Goal: Transaction & Acquisition: Purchase product/service

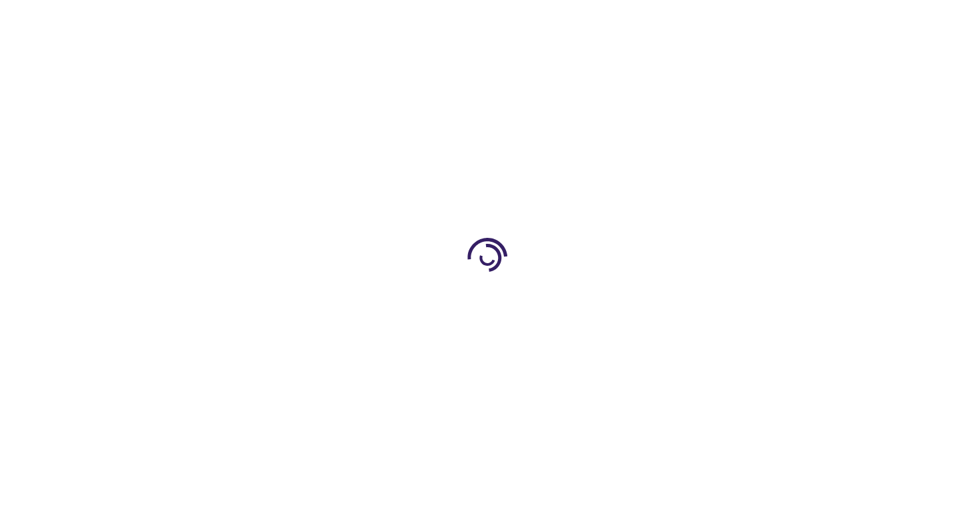
type input "1"
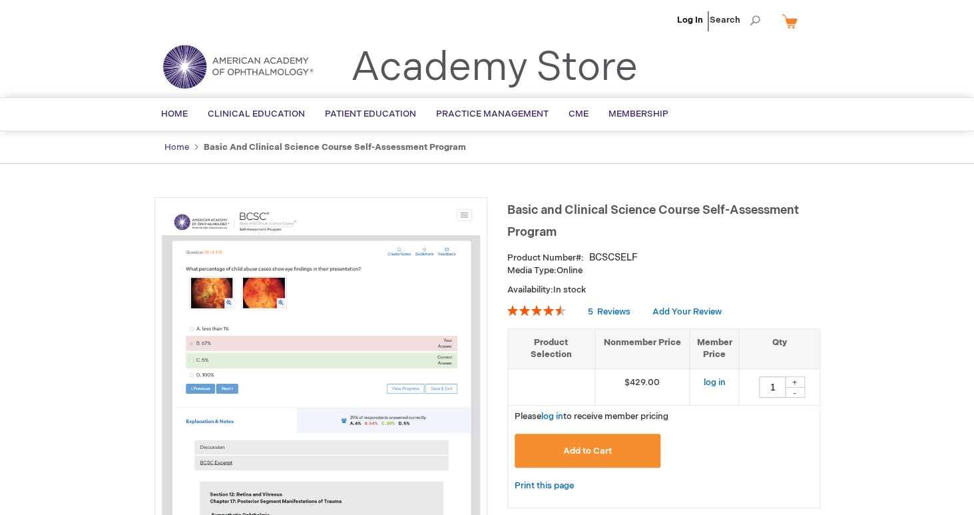
click at [181, 150] on link "Home" at bounding box center [177, 147] width 25 height 11
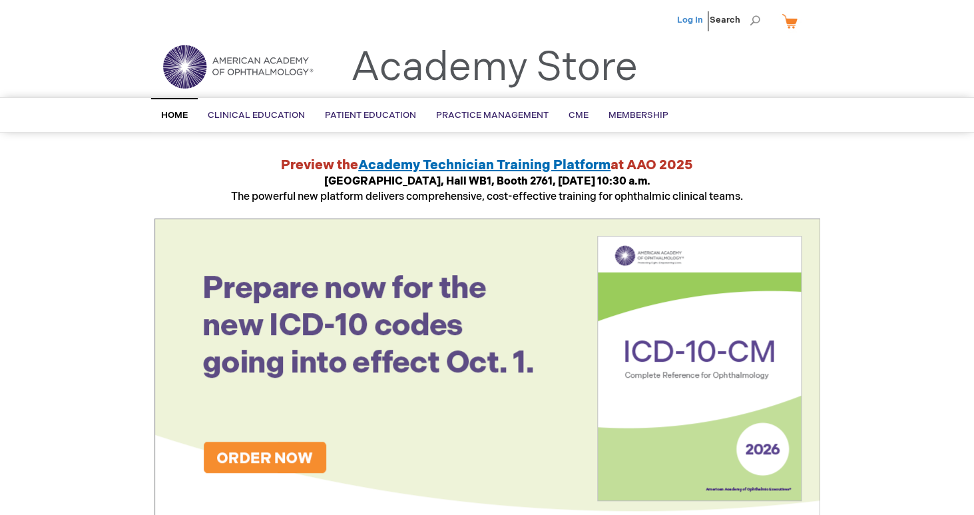
click at [691, 16] on link "Log In" at bounding box center [690, 20] width 26 height 11
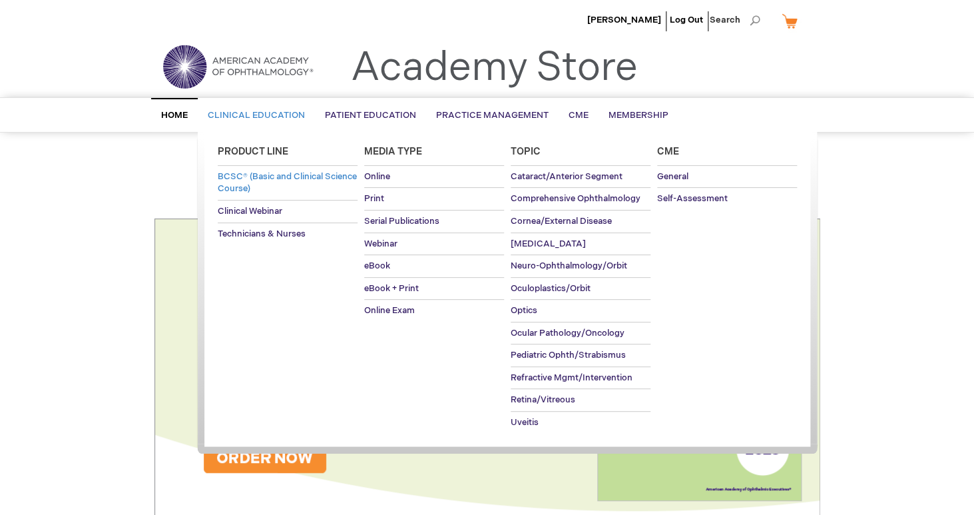
click at [250, 177] on span "BCSC® (Basic and Clinical Science Course)" at bounding box center [287, 182] width 139 height 23
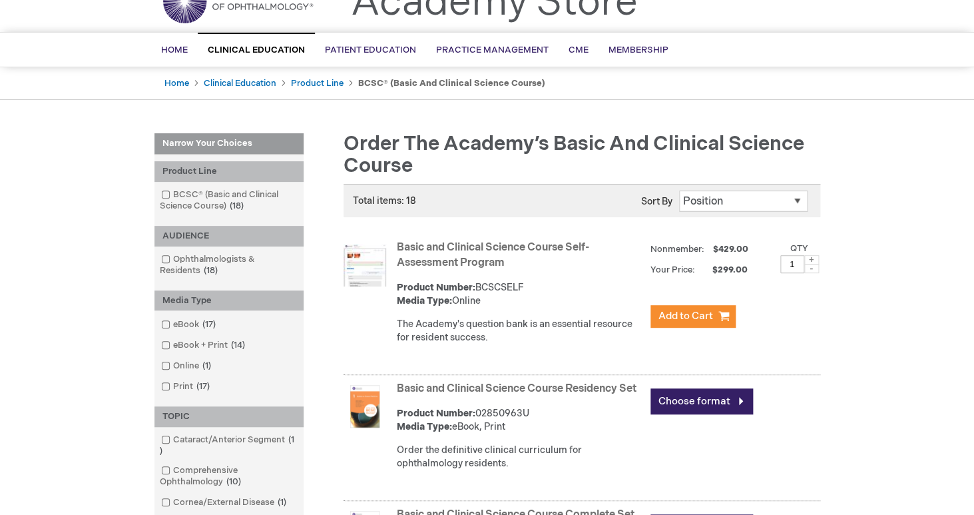
scroll to position [81, 0]
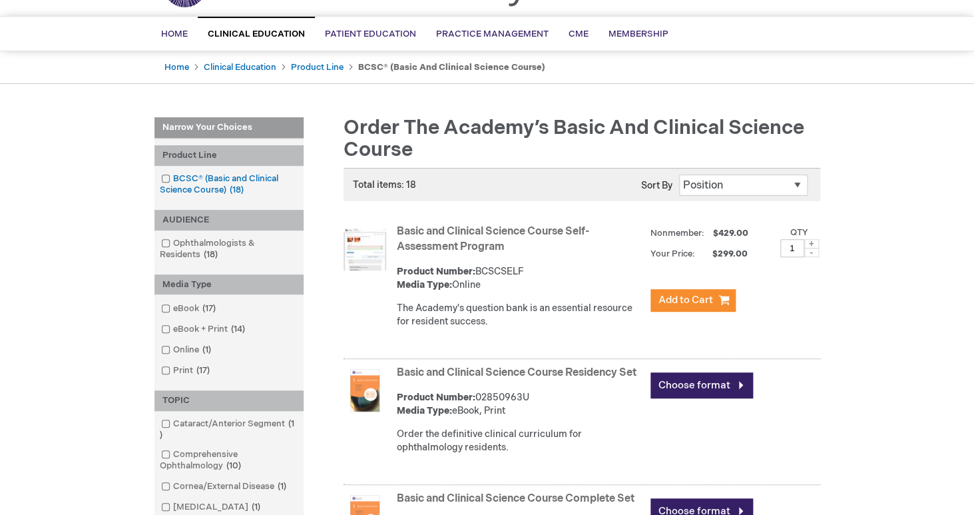
click at [200, 182] on link "BCSC® (Basic and Clinical Science Course) 18 items" at bounding box center [229, 185] width 143 height 24
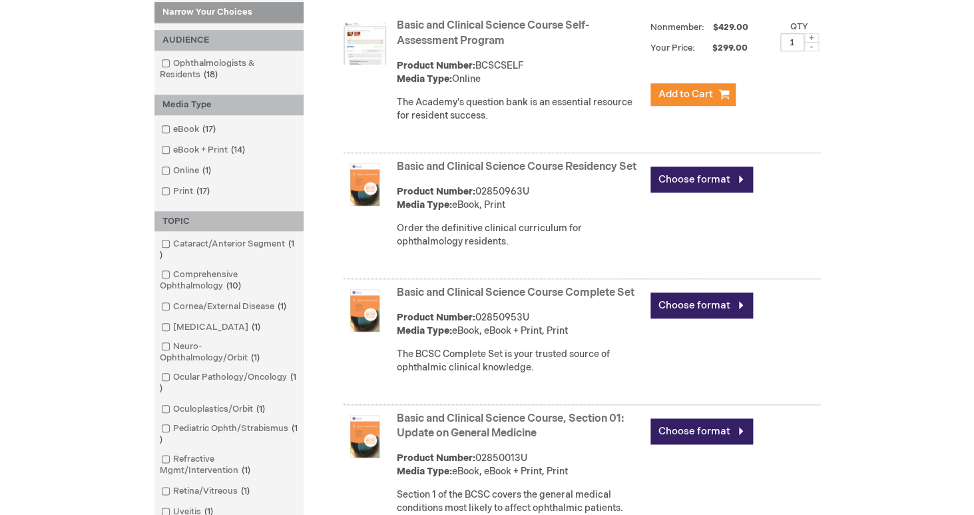
scroll to position [271, 0]
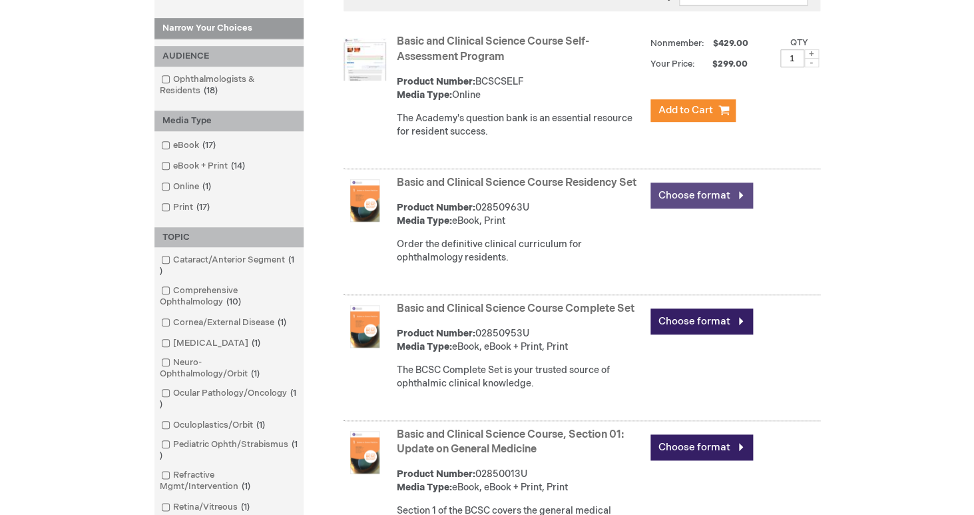
click at [695, 196] on link "Choose format" at bounding box center [702, 196] width 103 height 26
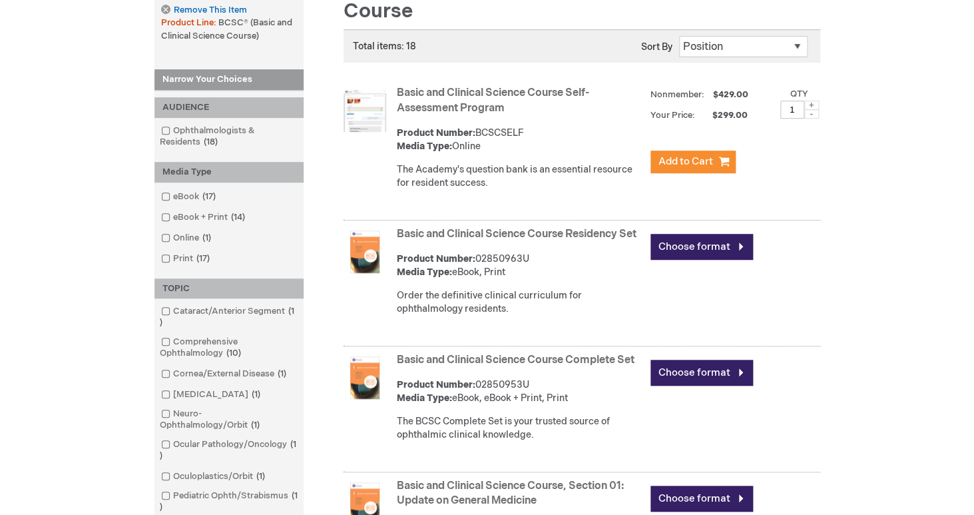
scroll to position [228, 0]
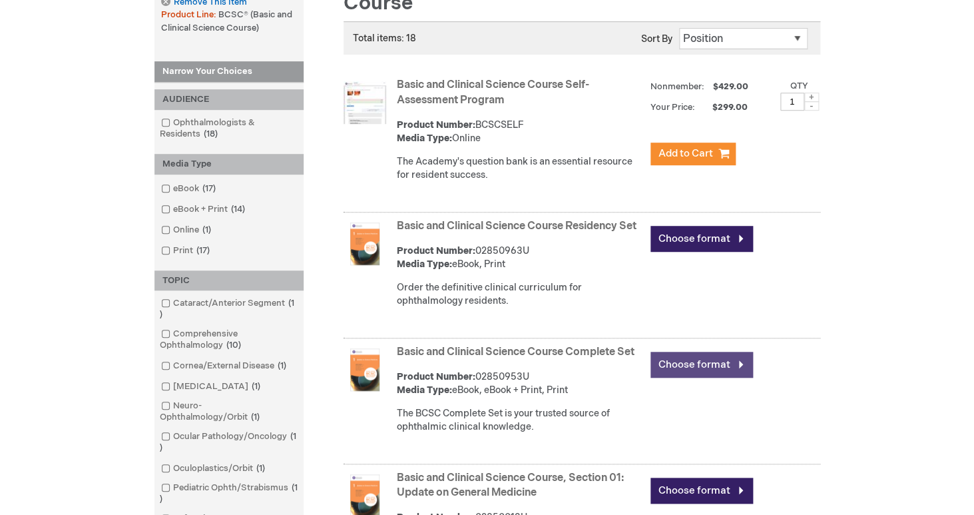
click at [693, 378] on link "Choose format" at bounding box center [702, 365] width 103 height 26
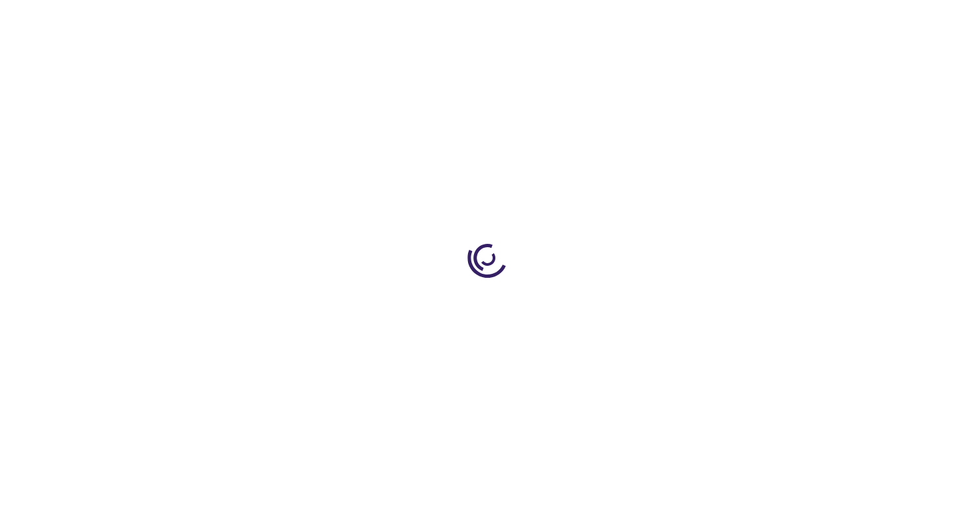
type input "0"
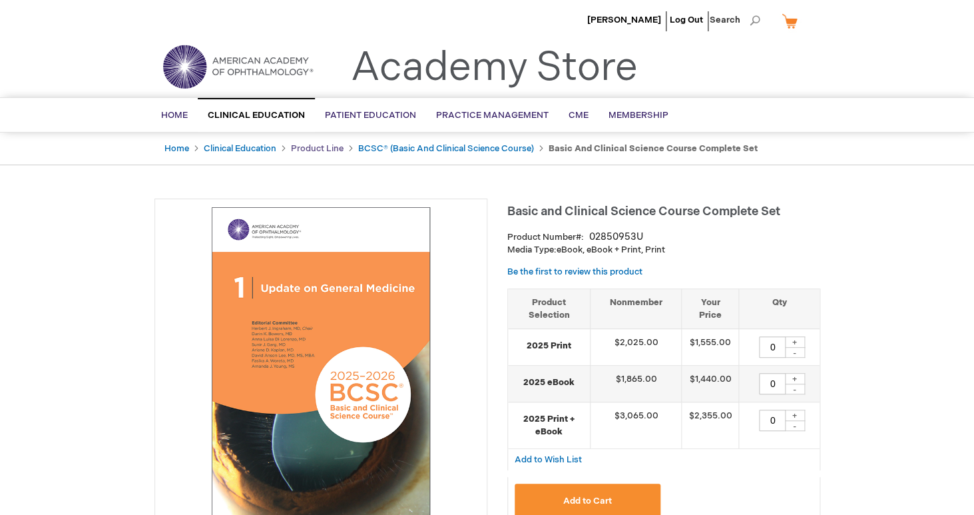
click at [326, 145] on link "Product Line" at bounding box center [317, 148] width 53 height 11
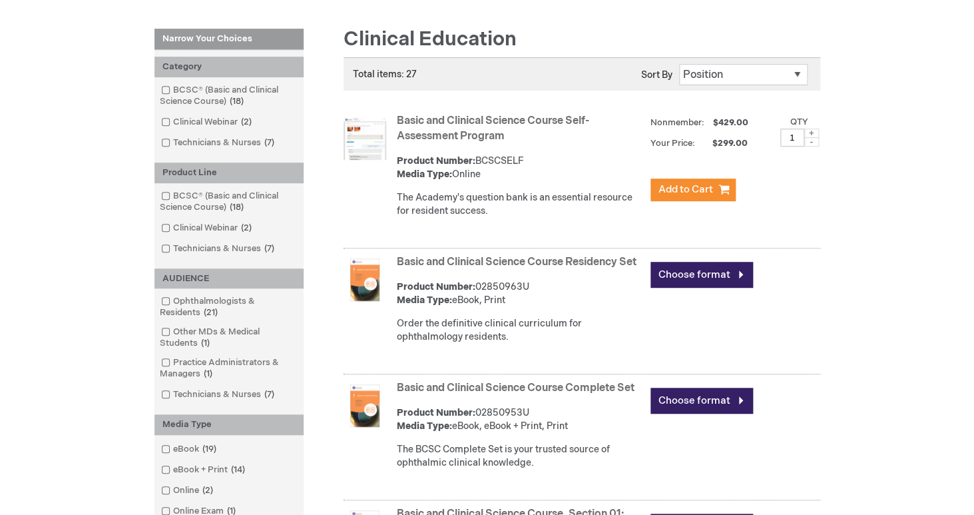
scroll to position [171, 0]
click at [695, 273] on link "Choose format" at bounding box center [702, 274] width 103 height 26
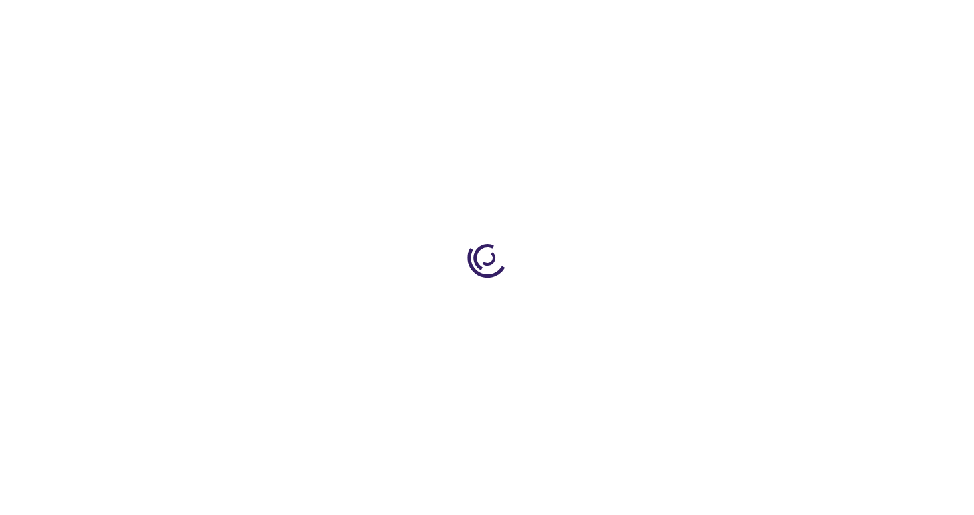
type input "0"
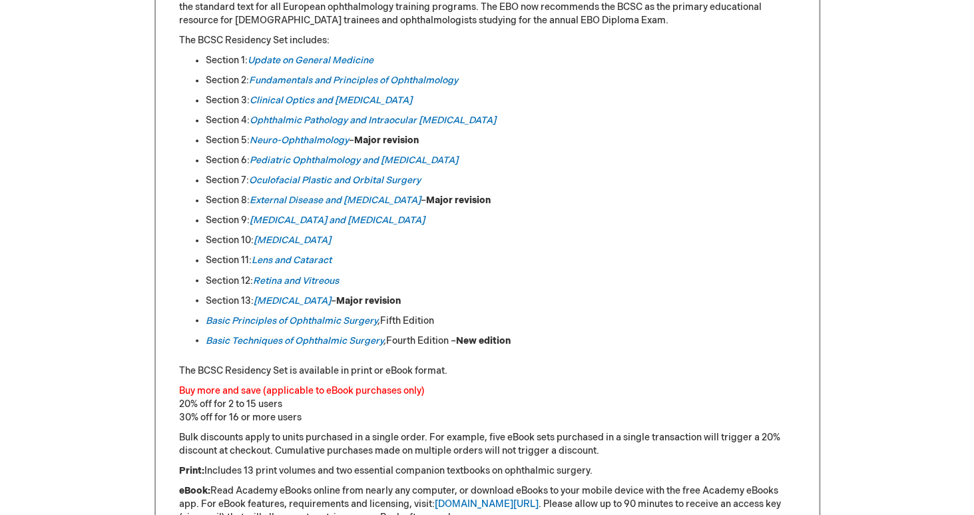
scroll to position [697, 0]
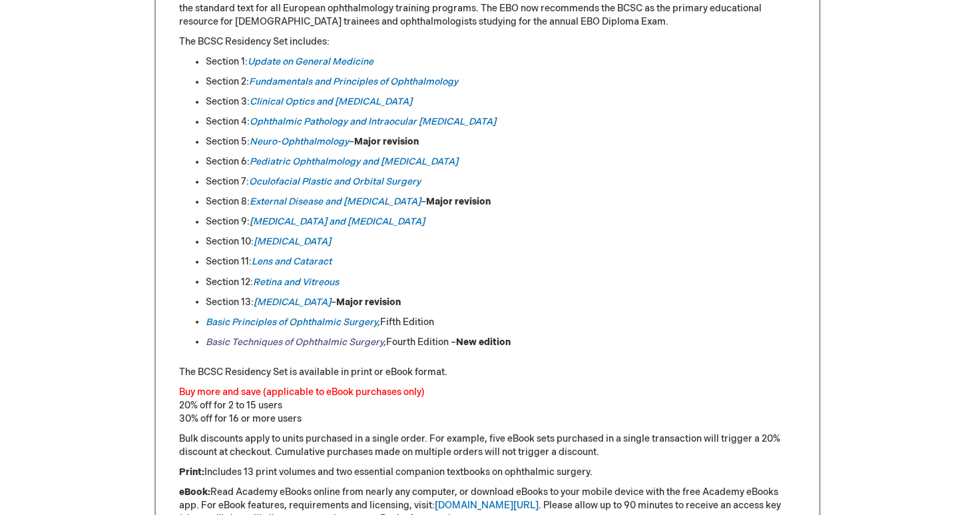
click at [338, 347] on link "Basic Techniques of Ophthalmic Surgery" at bounding box center [295, 341] width 178 height 11
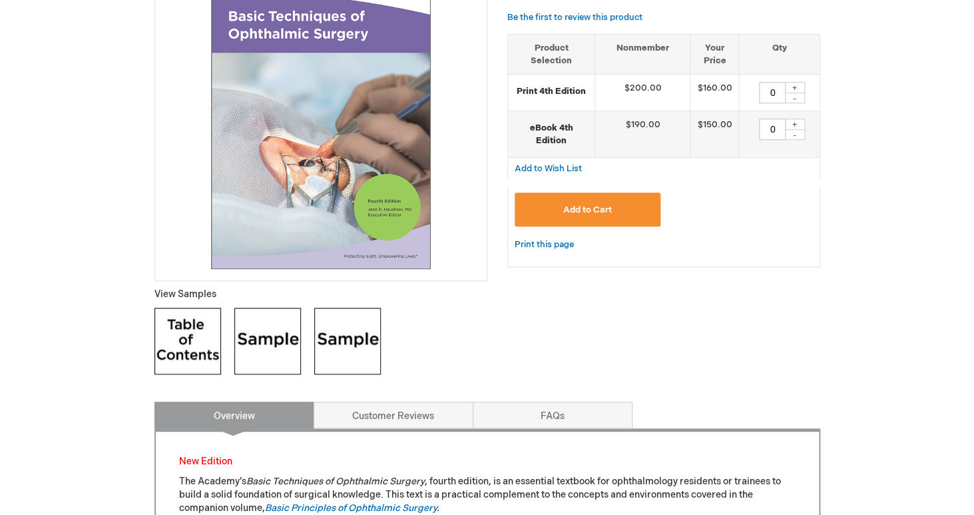
scroll to position [284, 0]
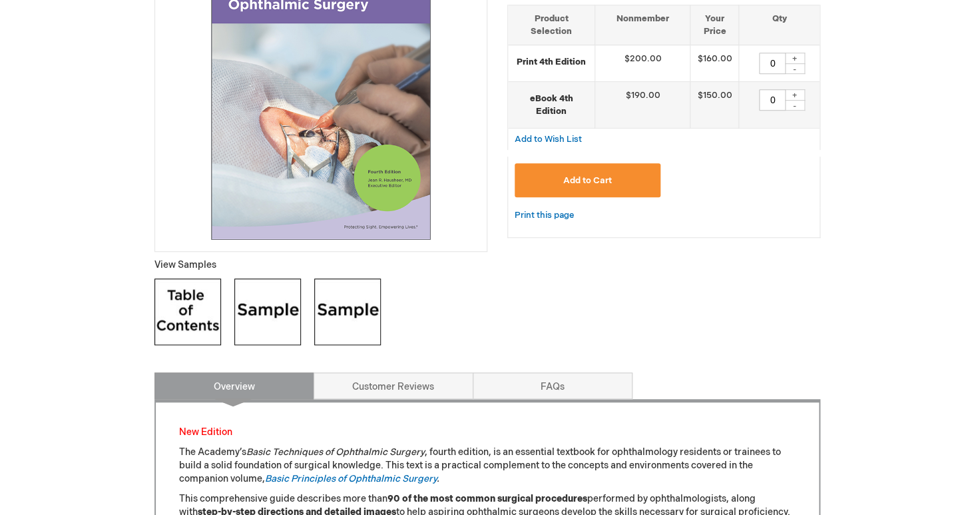
click at [264, 319] on img at bounding box center [267, 311] width 67 height 67
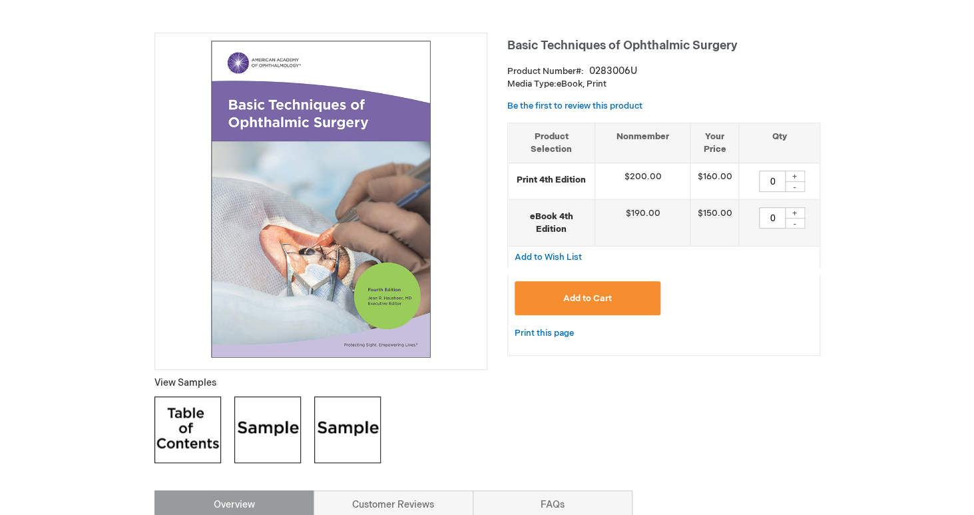
scroll to position [149, 0]
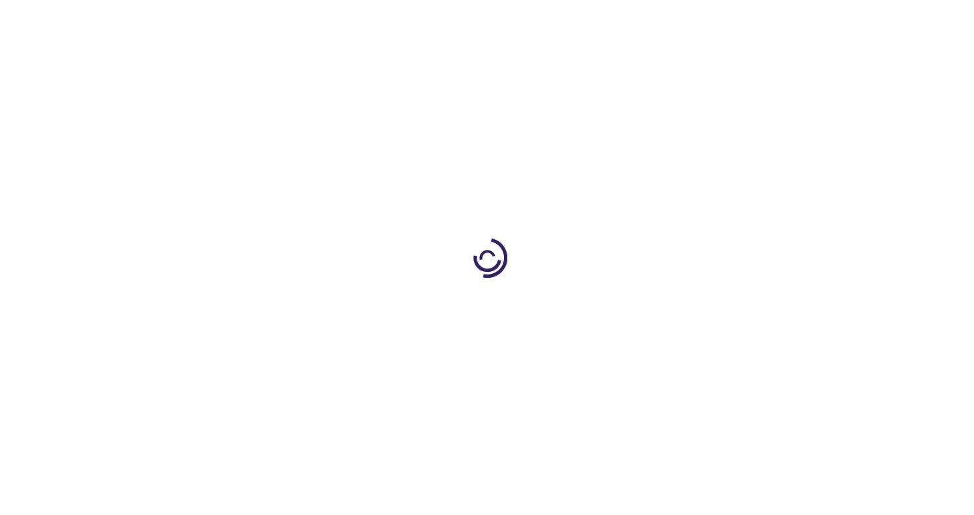
type input "0"
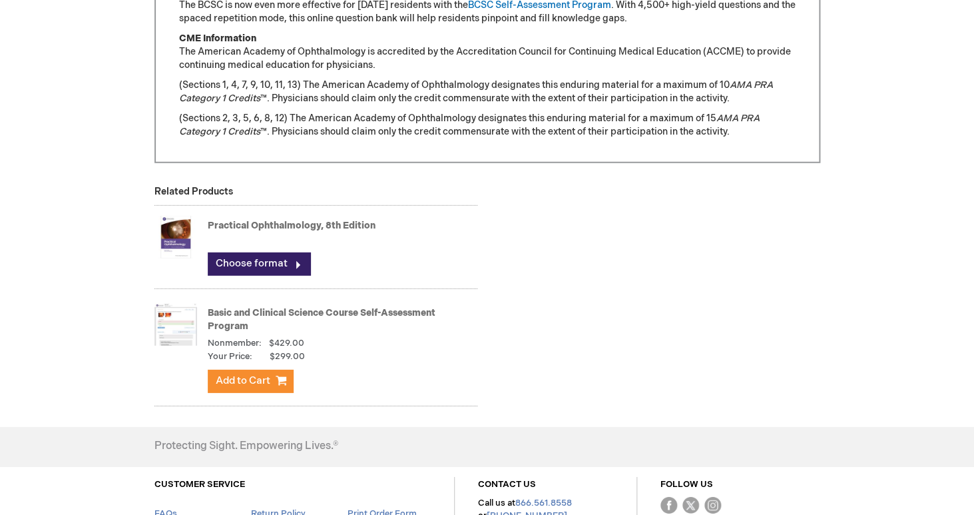
scroll to position [1367, 0]
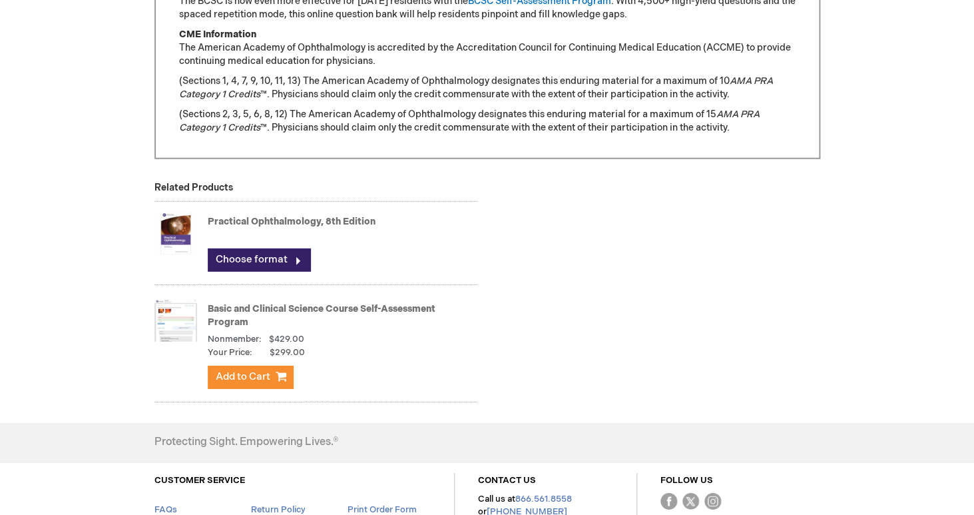
click at [171, 340] on img at bounding box center [176, 320] width 43 height 53
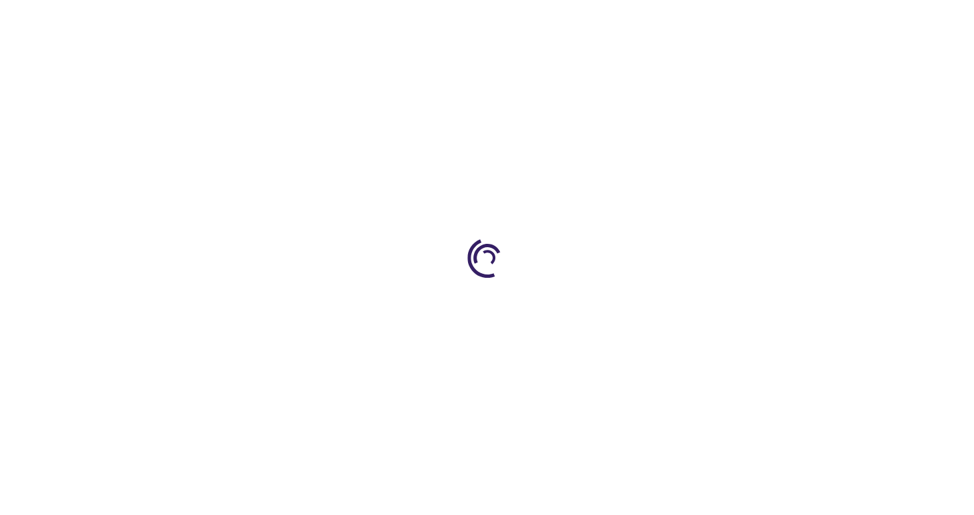
type input "1"
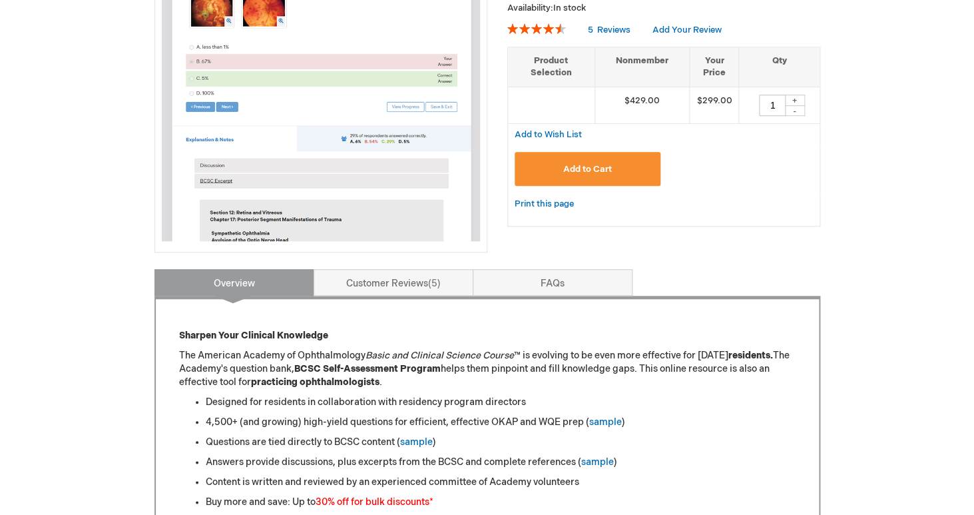
scroll to position [256, 0]
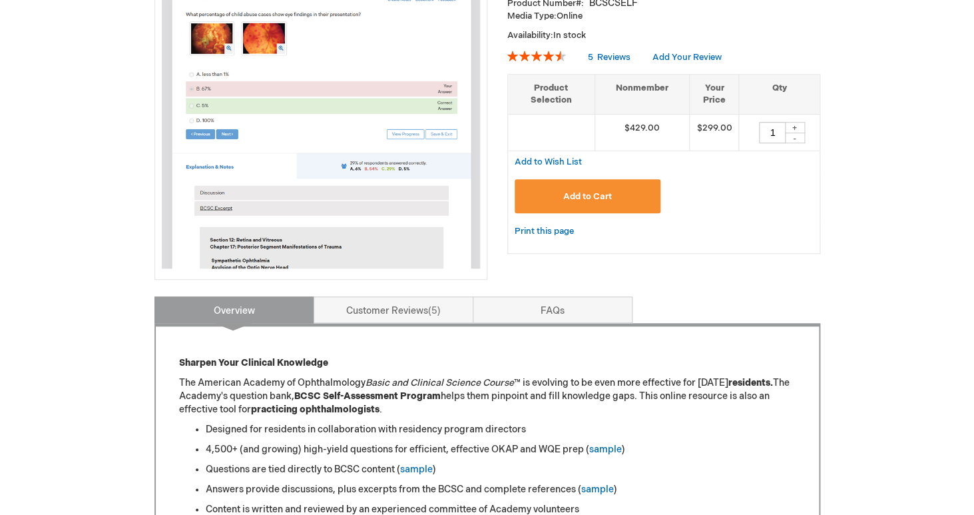
click at [197, 225] on img at bounding box center [321, 109] width 318 height 318
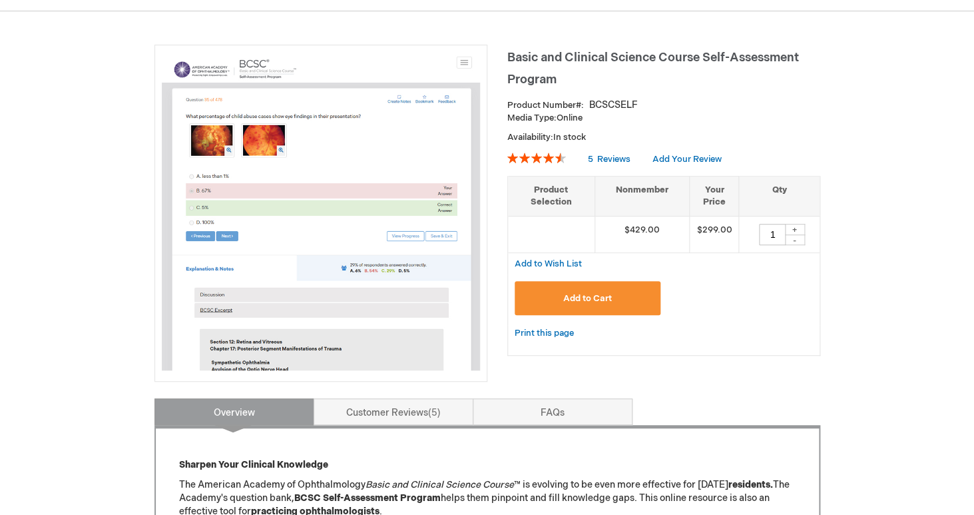
scroll to position [129, 0]
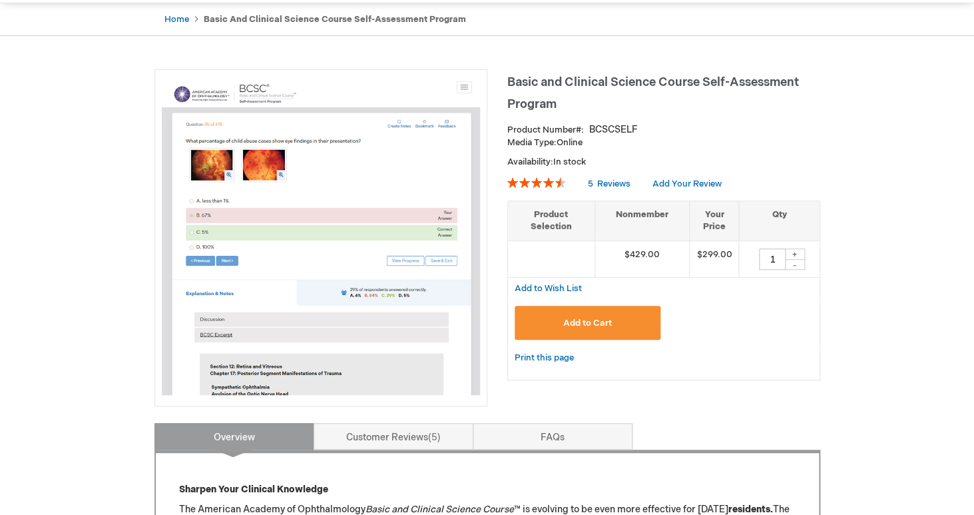
click at [286, 294] on img at bounding box center [321, 236] width 318 height 318
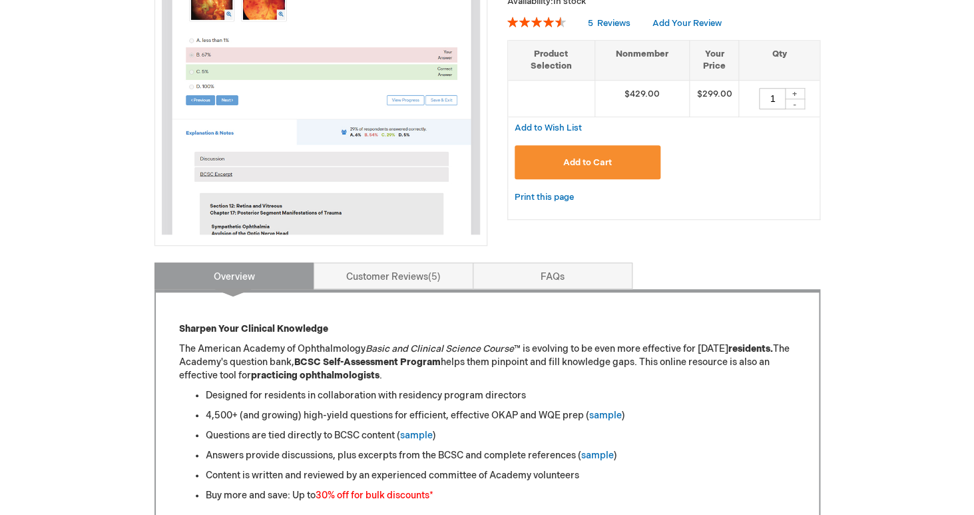
scroll to position [371, 0]
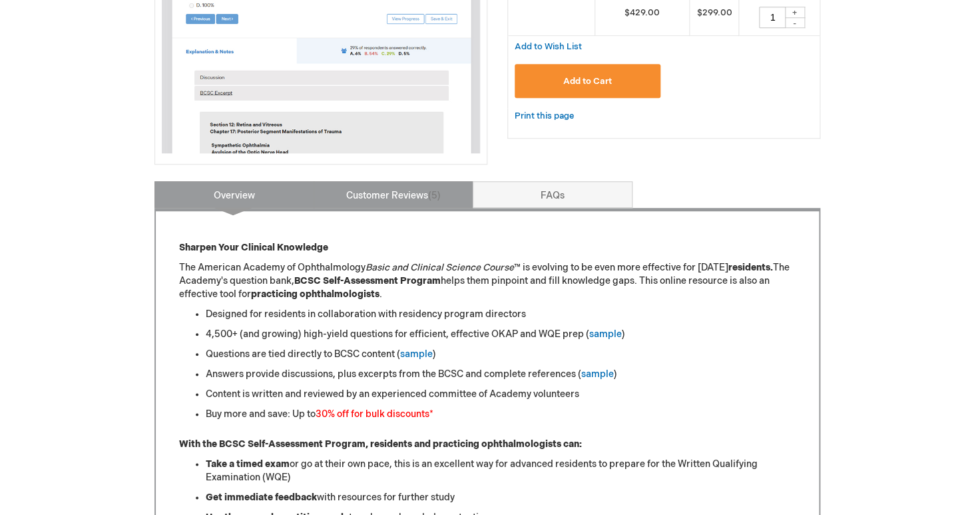
click at [384, 193] on link "Customer Reviews 5" at bounding box center [394, 194] width 160 height 27
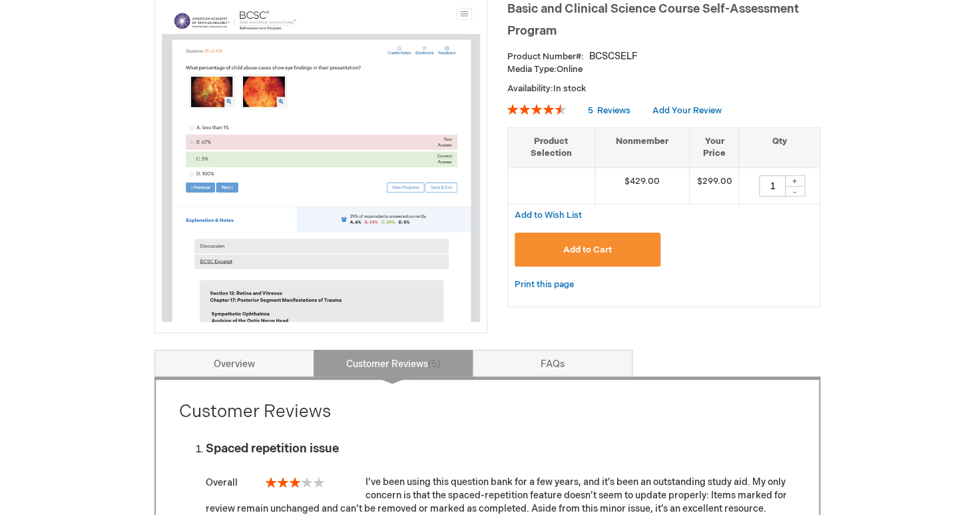
scroll to position [0, 0]
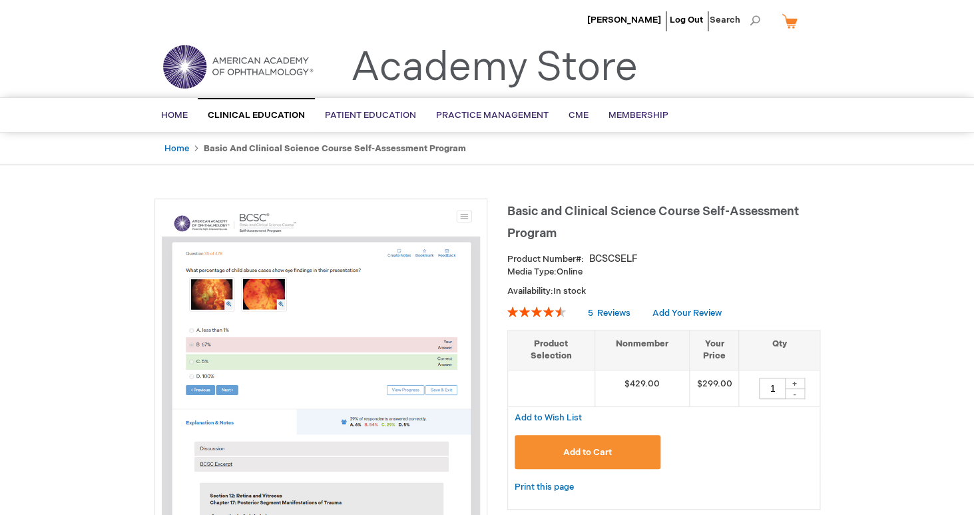
click at [587, 448] on span "Add to Cart" at bounding box center [587, 452] width 49 height 11
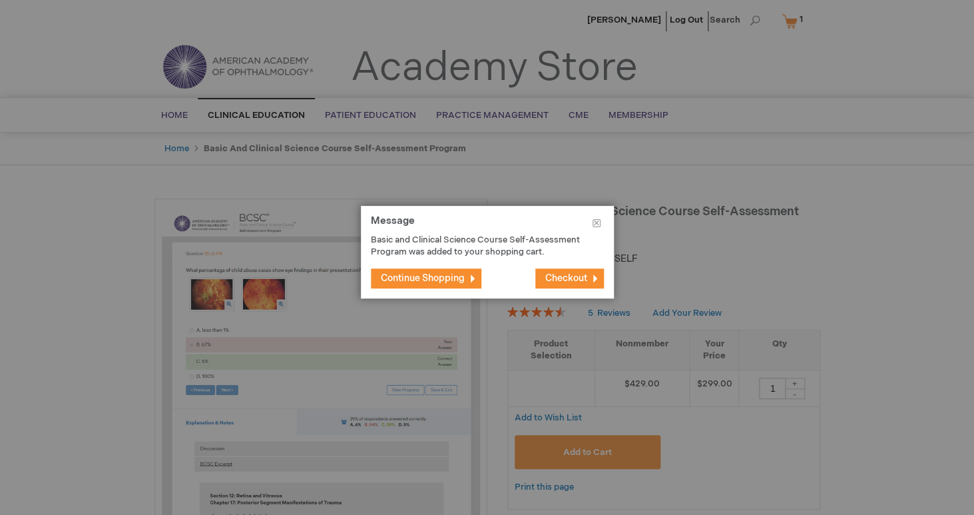
click at [570, 276] on span "Checkout" at bounding box center [567, 277] width 42 height 11
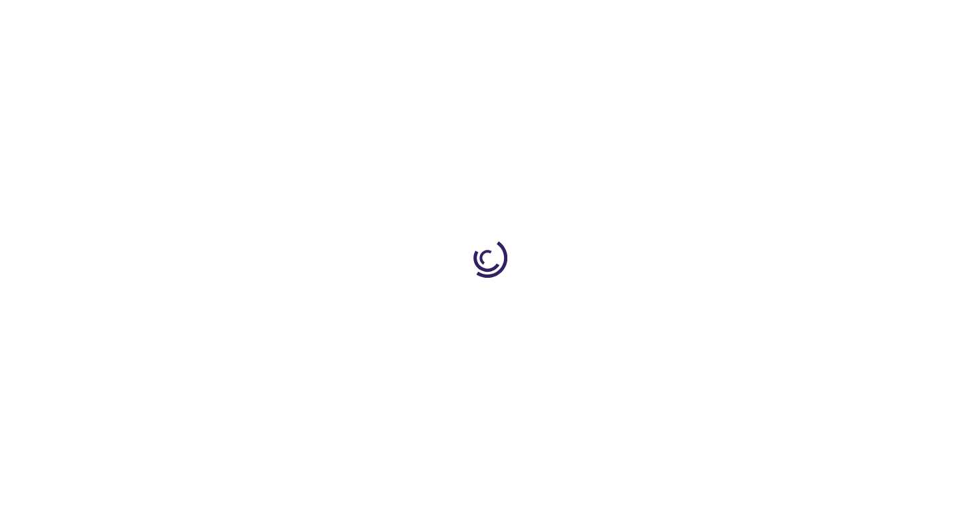
select select "DE"
select select "82"
